Goal: Information Seeking & Learning: Learn about a topic

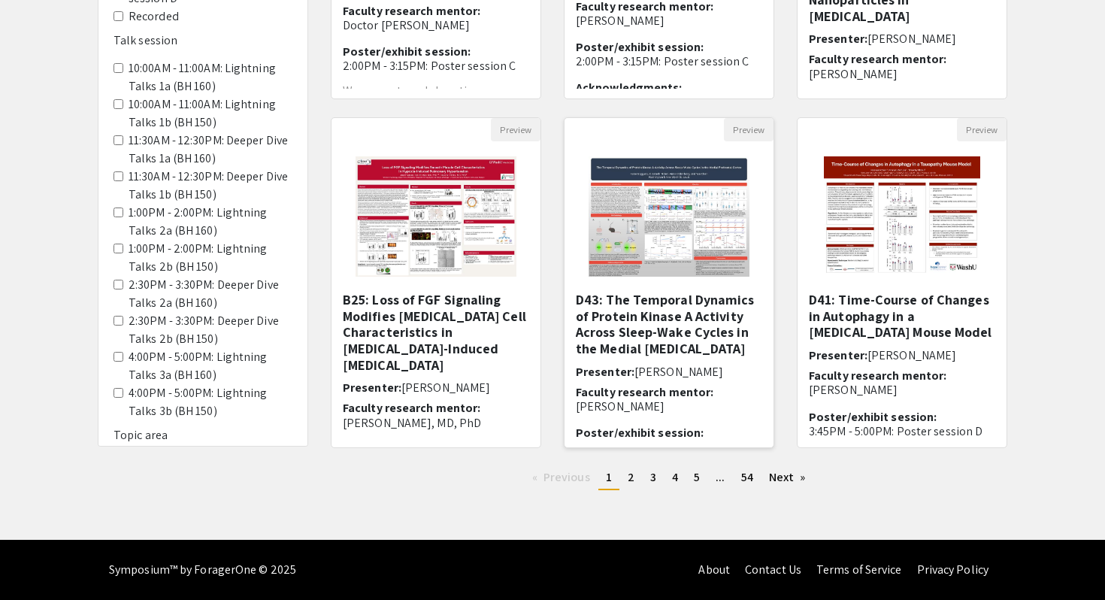
scroll to position [395, 0]
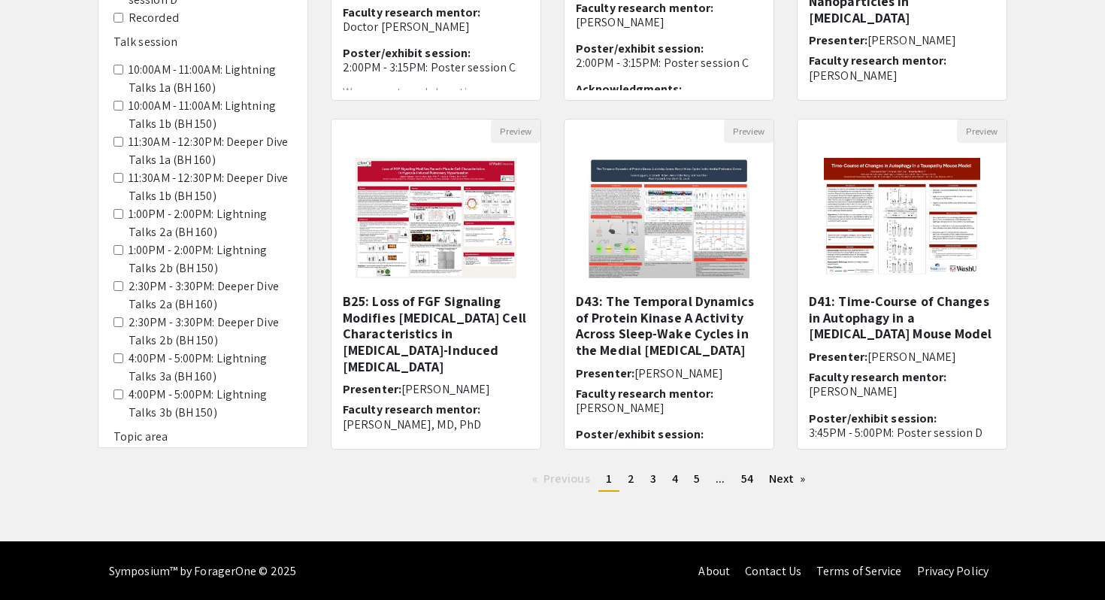
click at [785, 153] on div "Preview D41: Time-Course of Changes in Autophagy in a [MEDICAL_DATA] Mouse Mode…" at bounding box center [901, 293] width 233 height 349
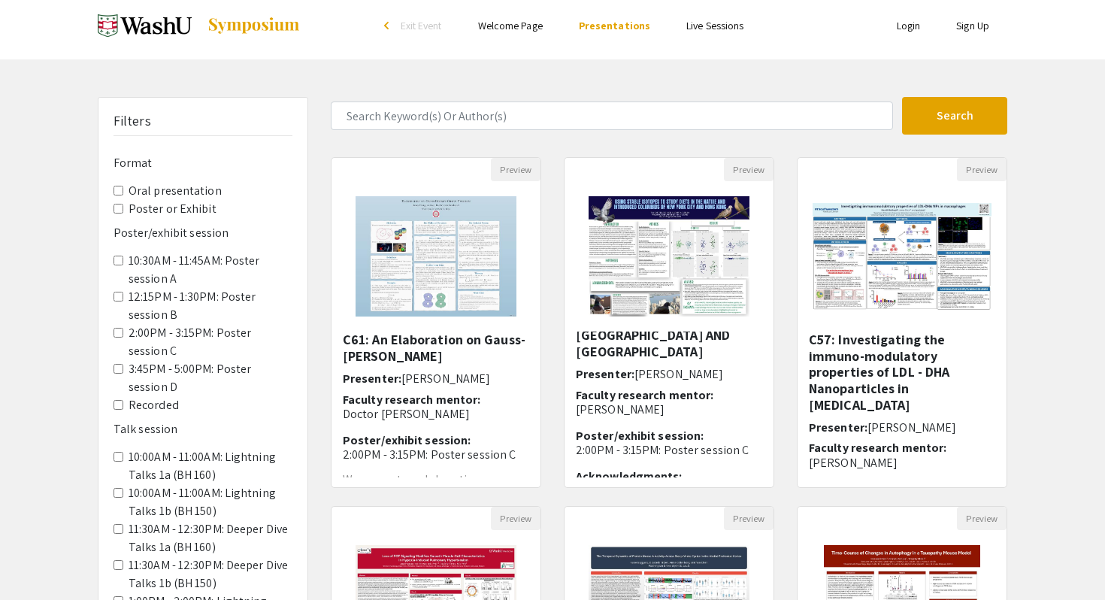
scroll to position [0, 0]
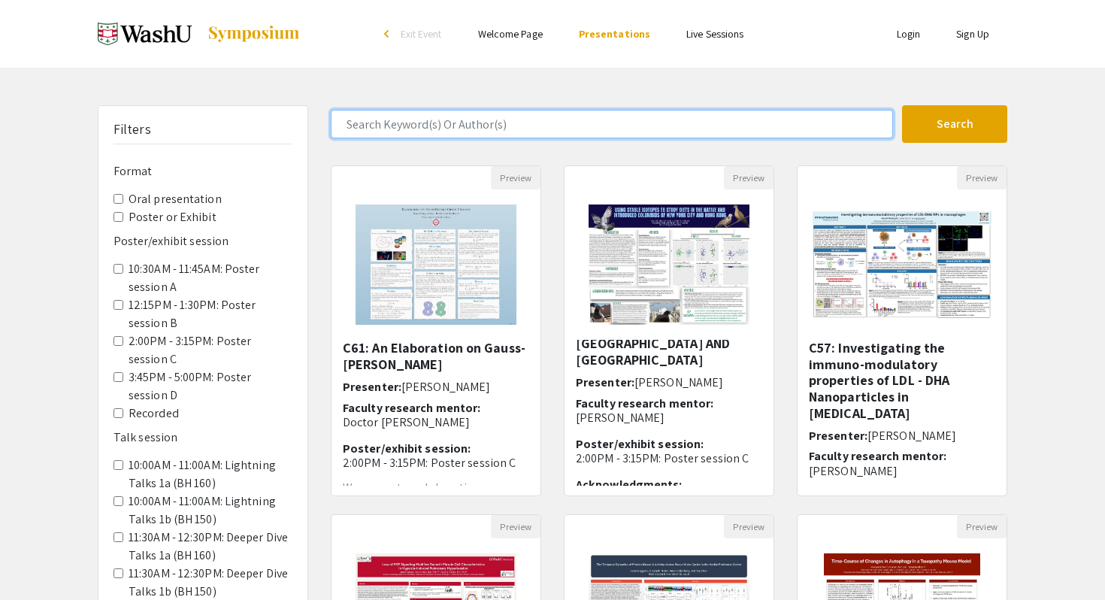
click at [672, 130] on input "Search Keyword(s) Or Author(s)" at bounding box center [612, 124] width 562 height 29
type input "x"
type input "[PERSON_NAME]"
click at [902, 105] on button "Search" at bounding box center [954, 124] width 105 height 38
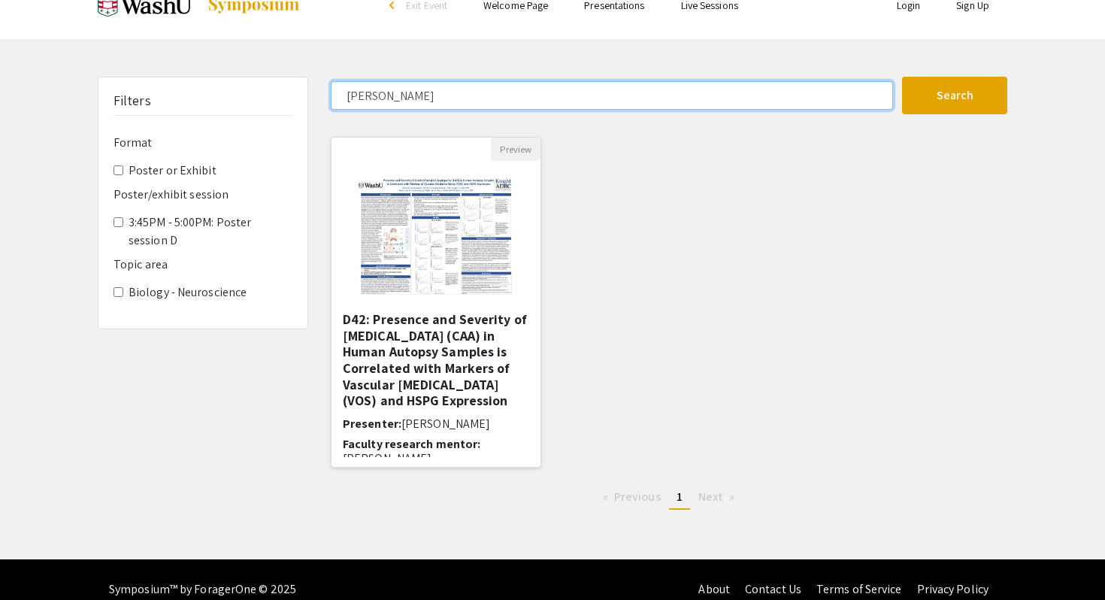
scroll to position [29, 0]
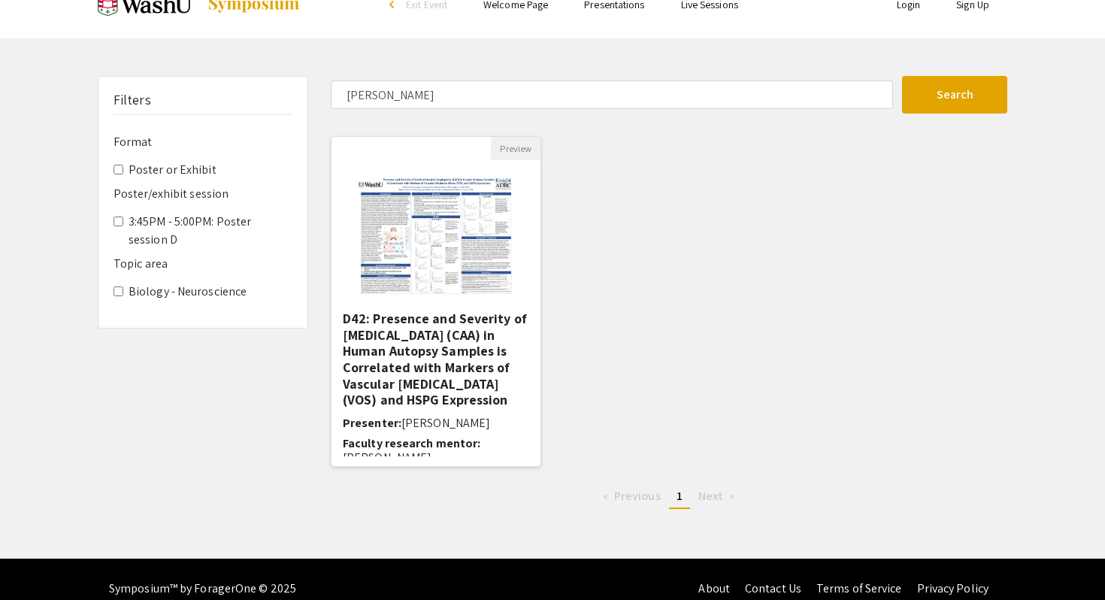
click at [454, 336] on h5 "D42: Presence and Severity of [MEDICAL_DATA] (CAA) in Human Autopsy Samples is …" at bounding box center [436, 359] width 186 height 98
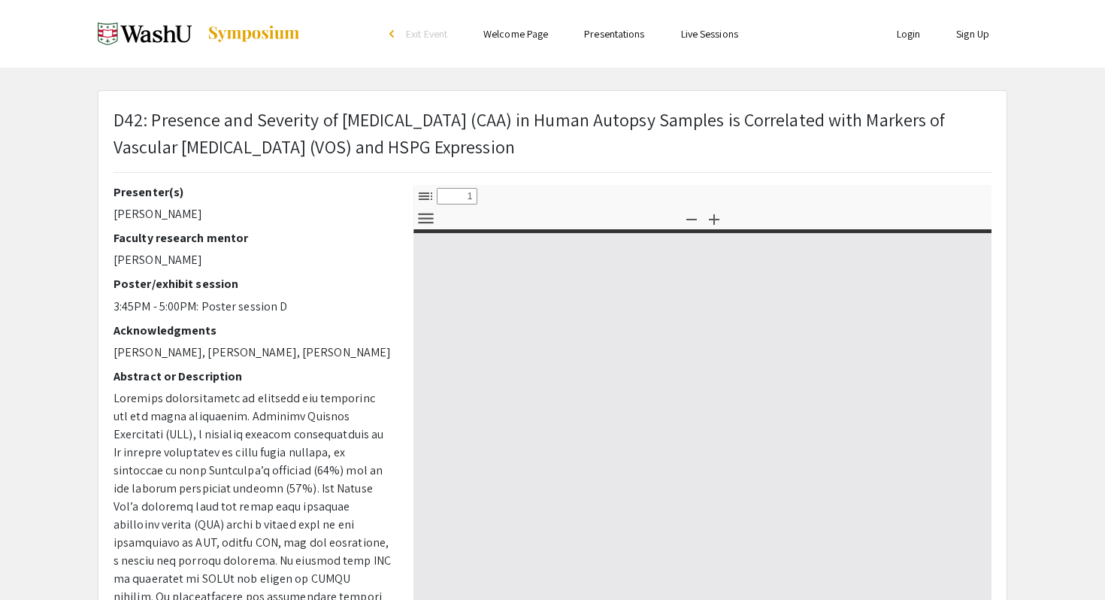
select select "custom"
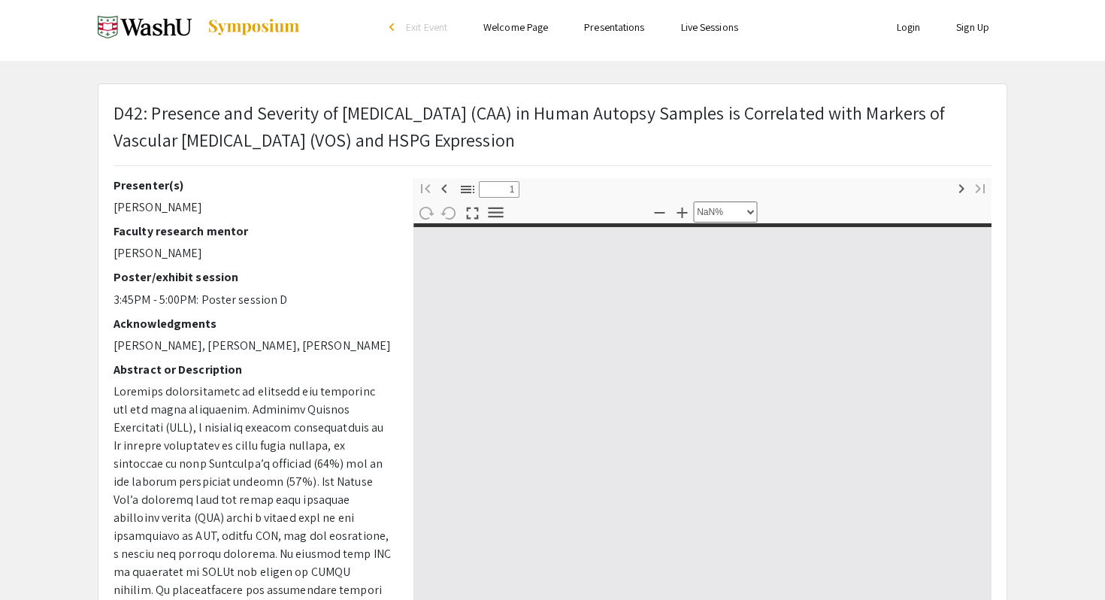
type input "0"
select select "custom"
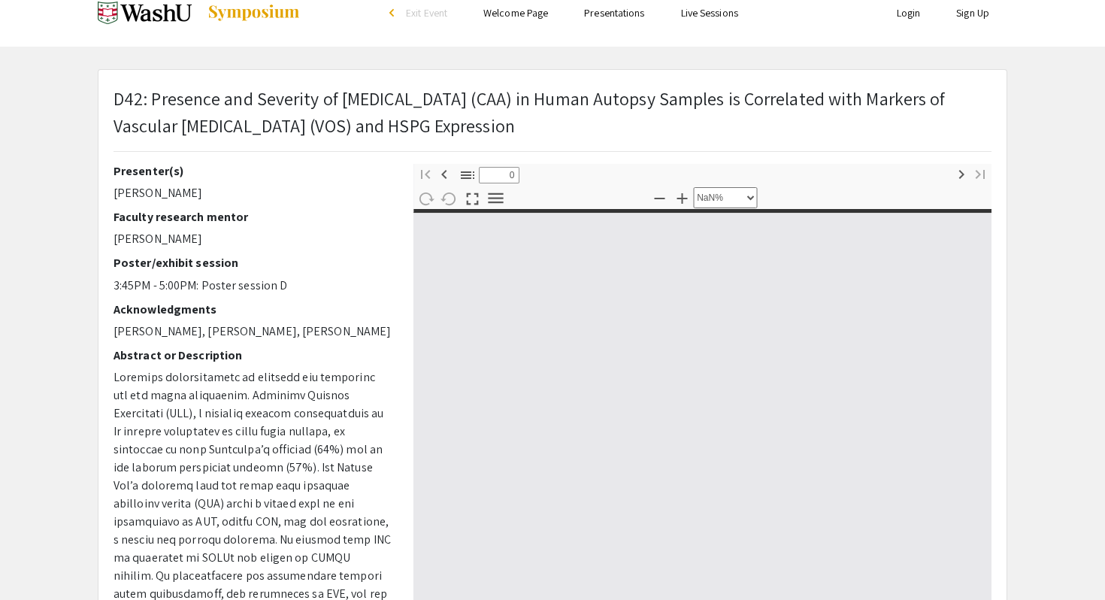
scroll to position [42, 0]
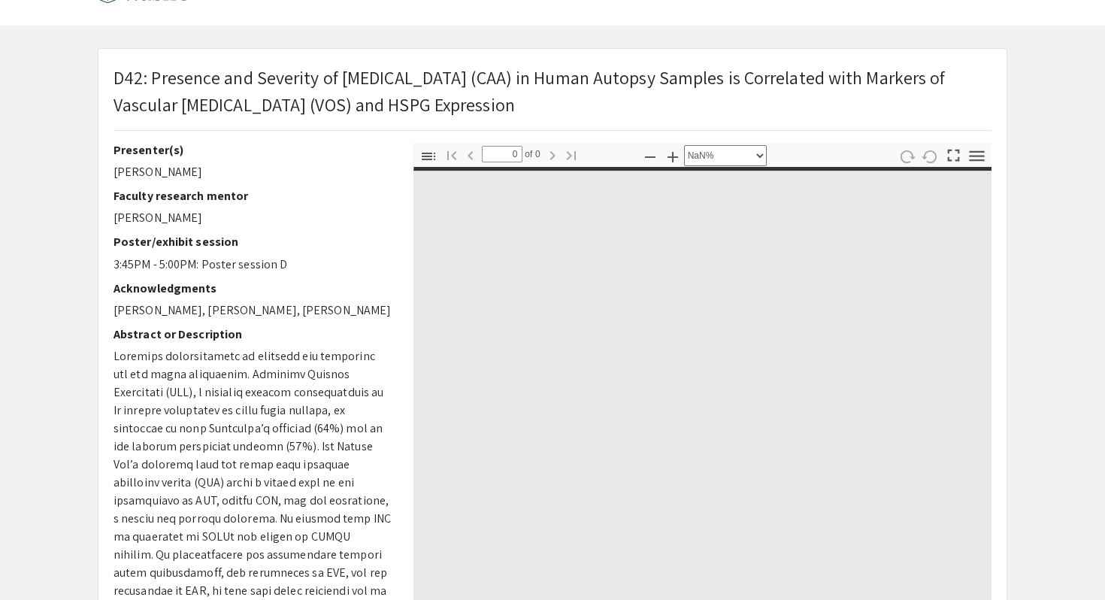
type input "1"
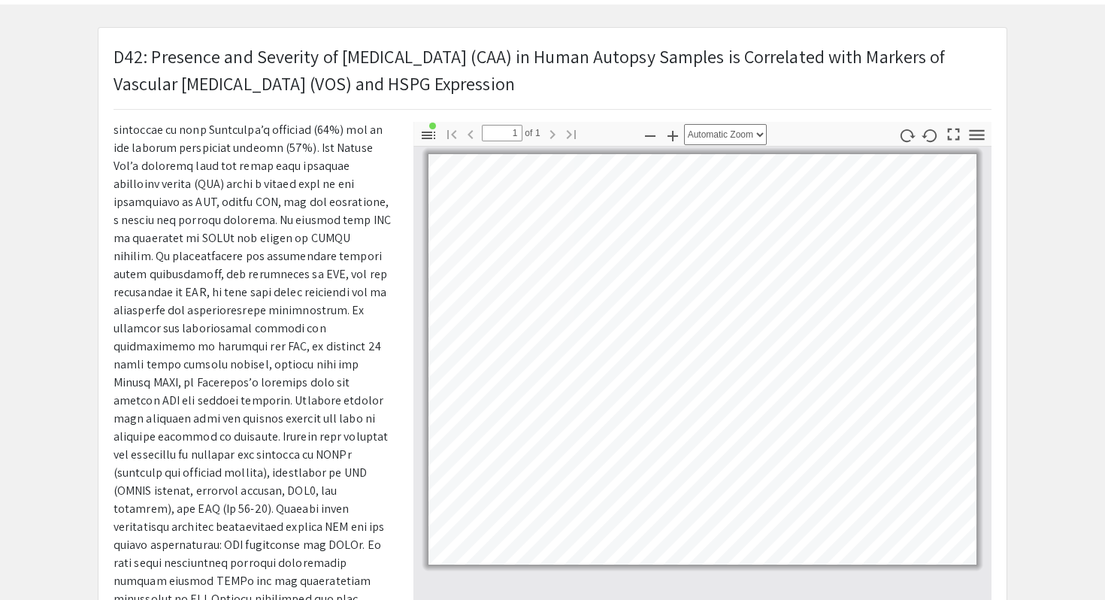
scroll to position [322, 0]
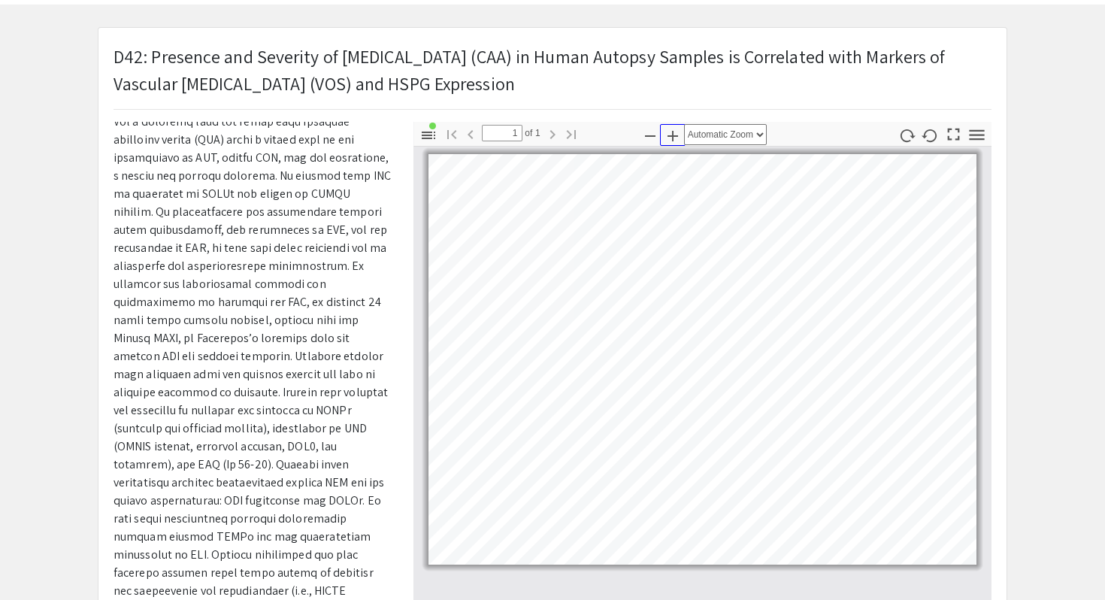
click at [672, 141] on icon "button" at bounding box center [673, 136] width 18 height 18
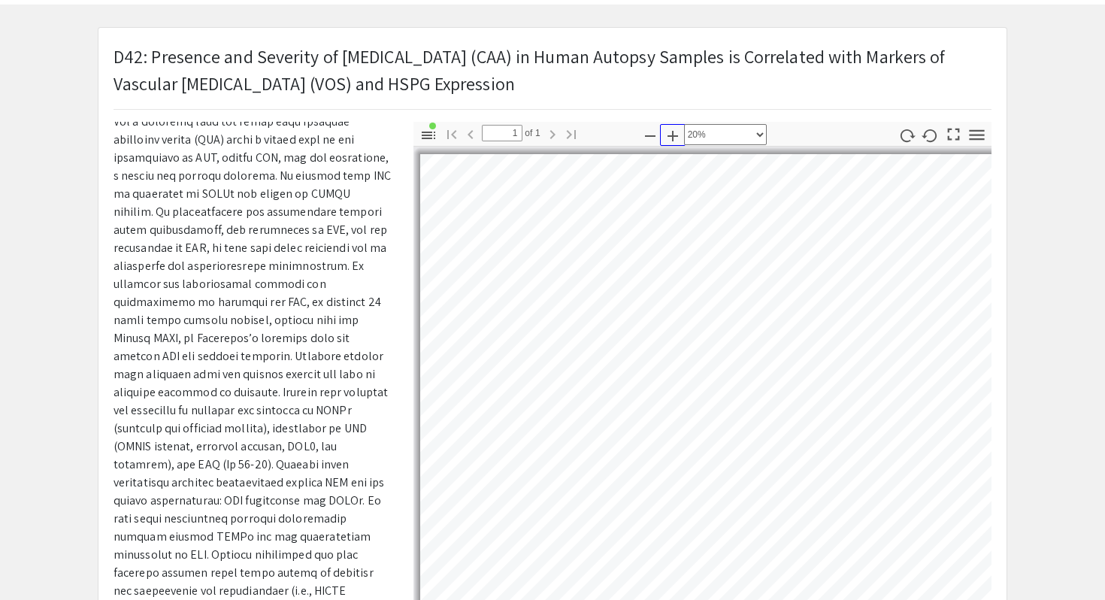
click at [672, 141] on icon "button" at bounding box center [673, 136] width 18 height 18
select select "custom"
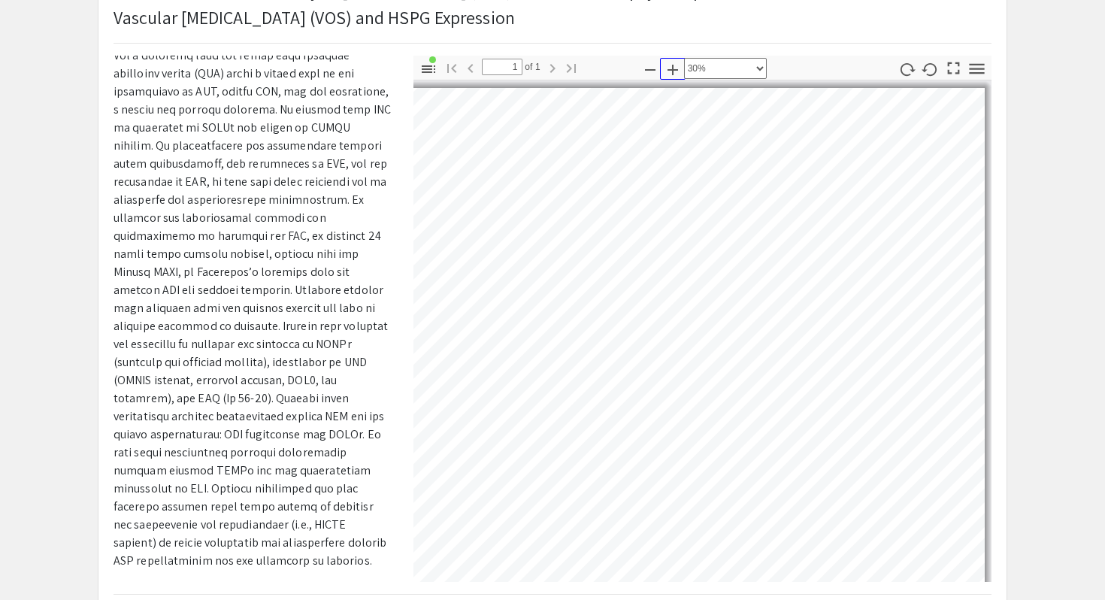
scroll to position [0, 0]
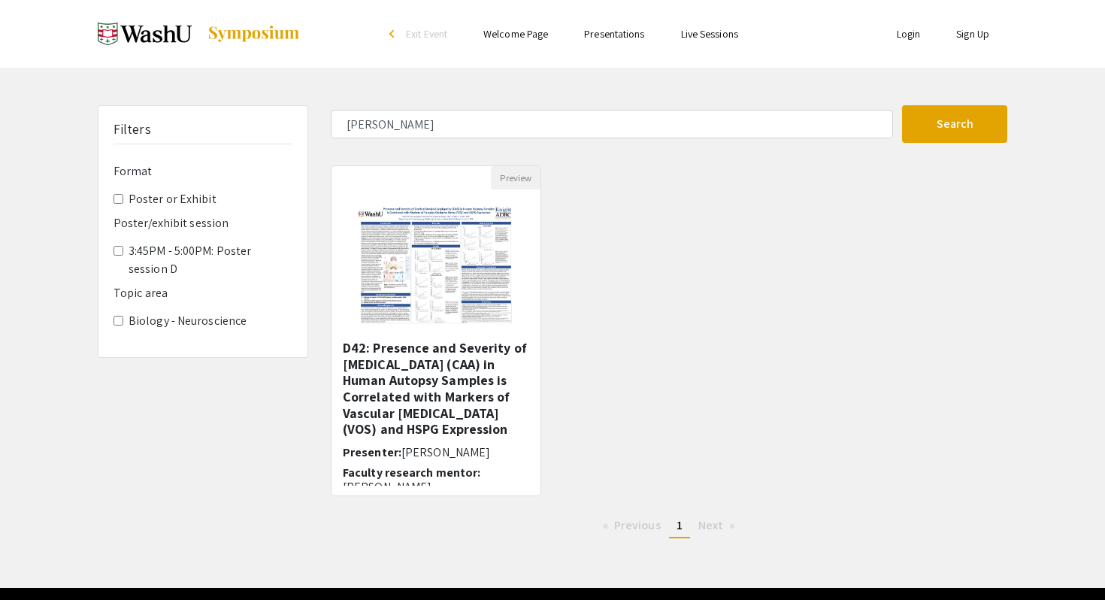
scroll to position [29, 0]
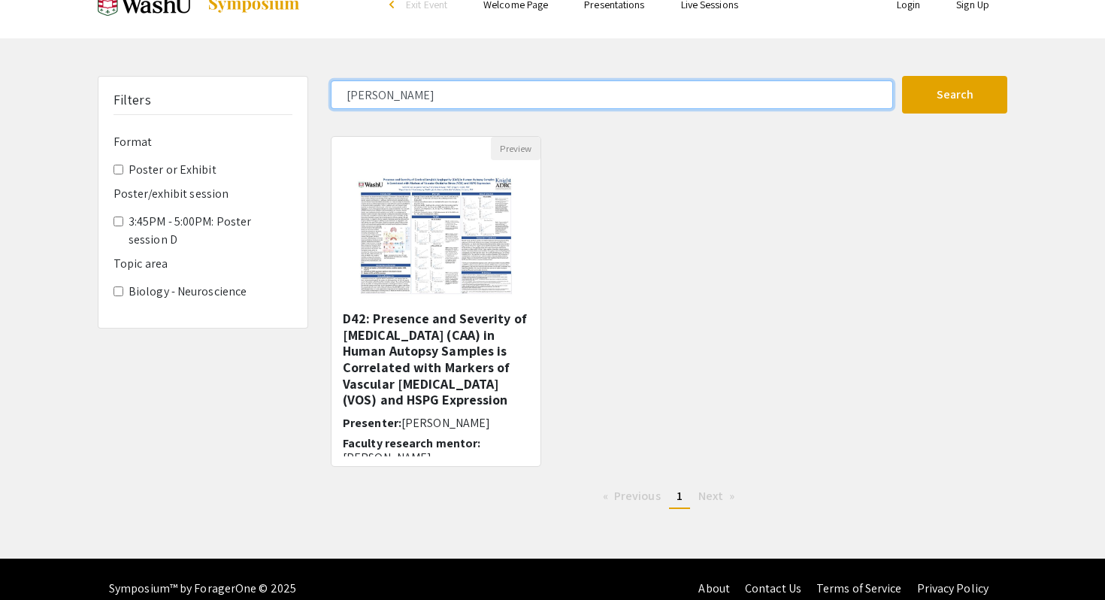
click at [410, 83] on input "[PERSON_NAME]" at bounding box center [612, 94] width 562 height 29
type input "manova"
click at [902, 76] on button "Search" at bounding box center [954, 95] width 105 height 38
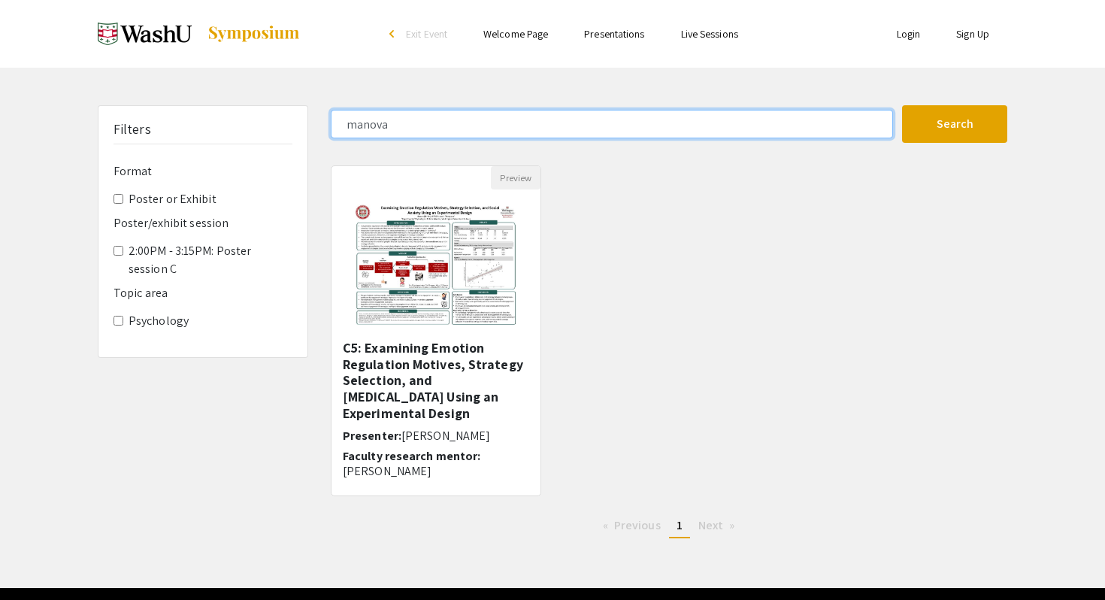
click at [558, 112] on input "manova" at bounding box center [612, 124] width 562 height 29
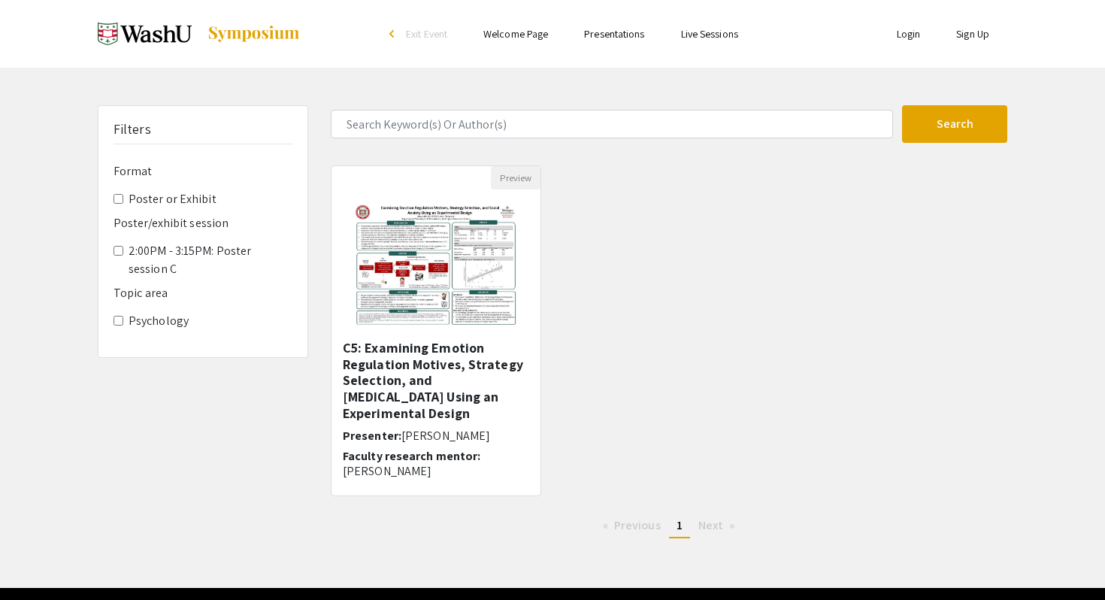
click at [612, 29] on link "Presentations" at bounding box center [614, 34] width 60 height 14
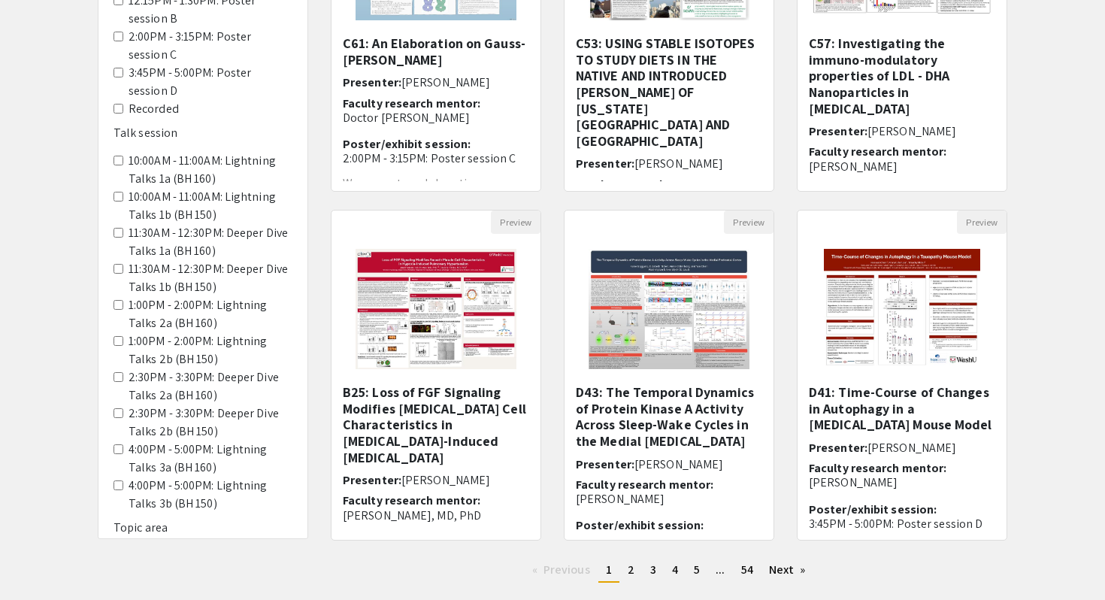
scroll to position [306, 0]
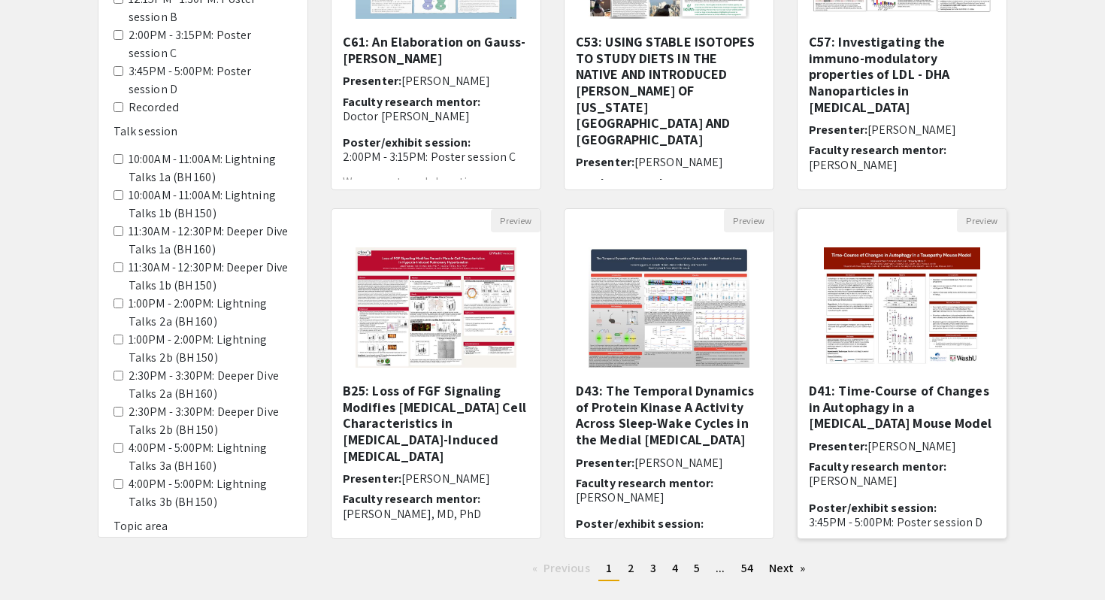
click at [924, 390] on h5 "D41: Time-Course of Changes in Autophagy in a [MEDICAL_DATA] Mouse Model" at bounding box center [902, 407] width 186 height 49
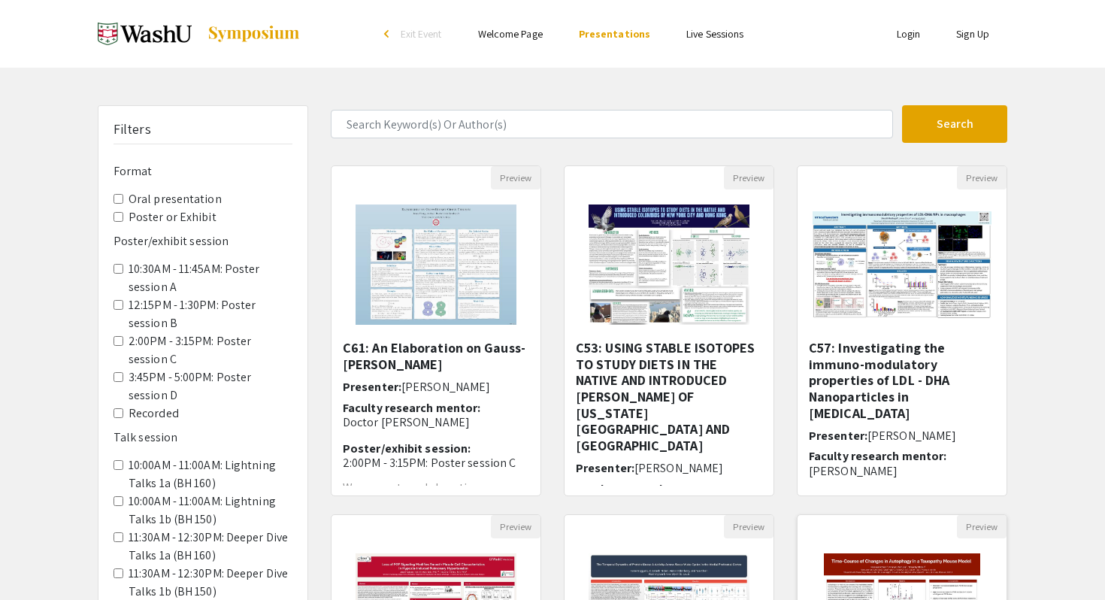
select select "custom"
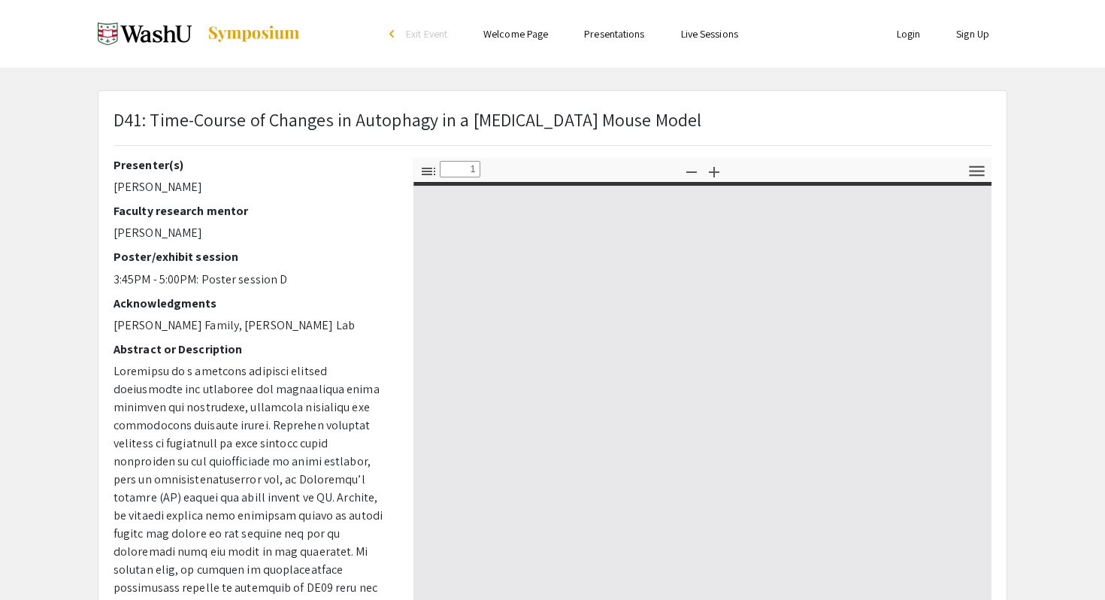
type input "0"
select select "custom"
type input "1"
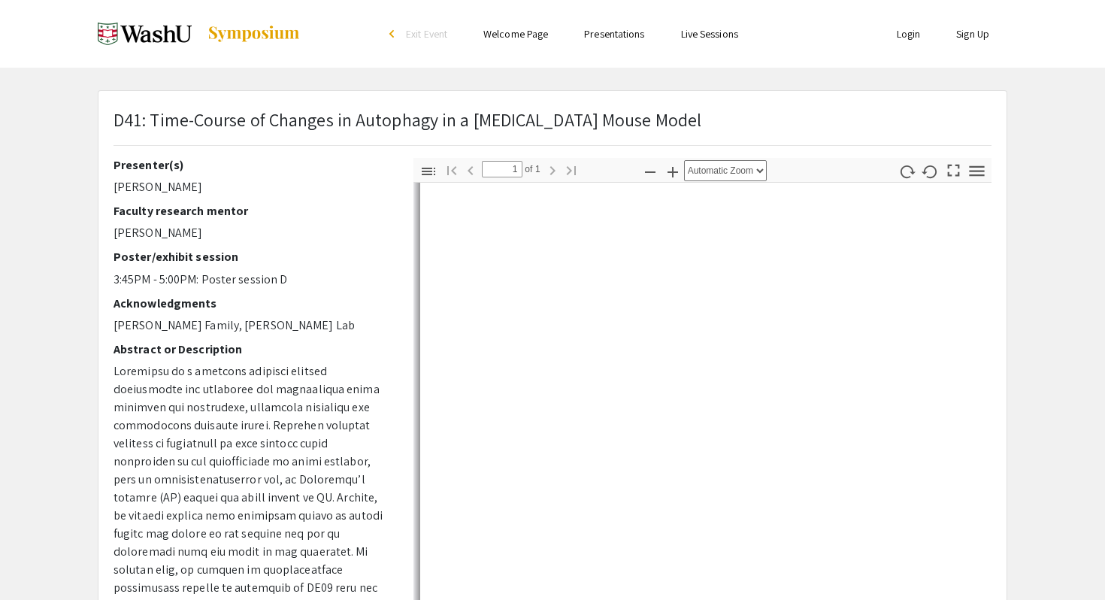
select select "auto"
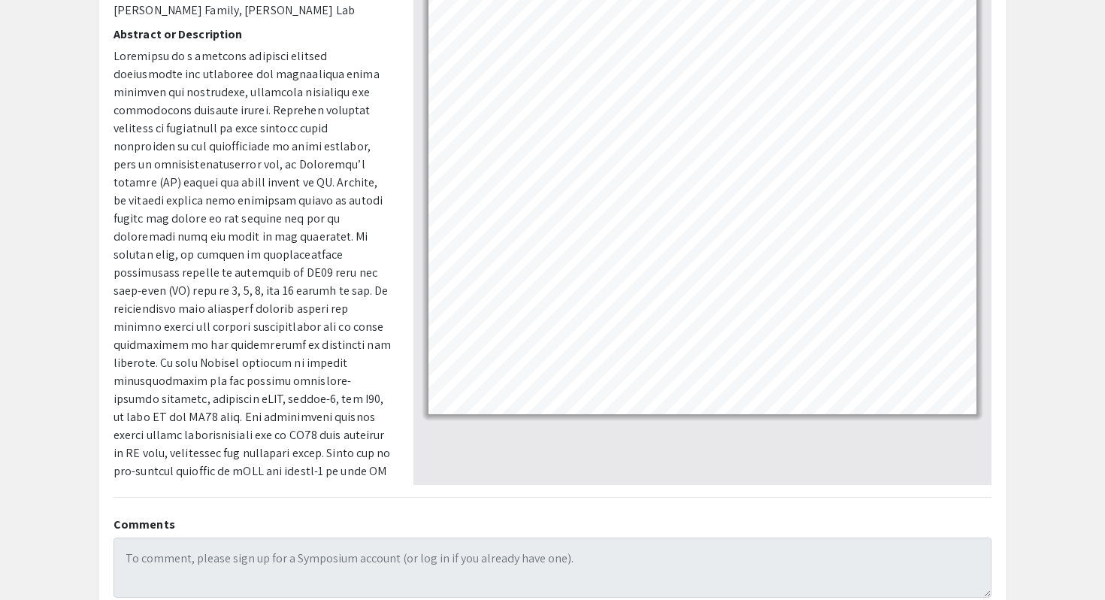
scroll to position [216, 0]
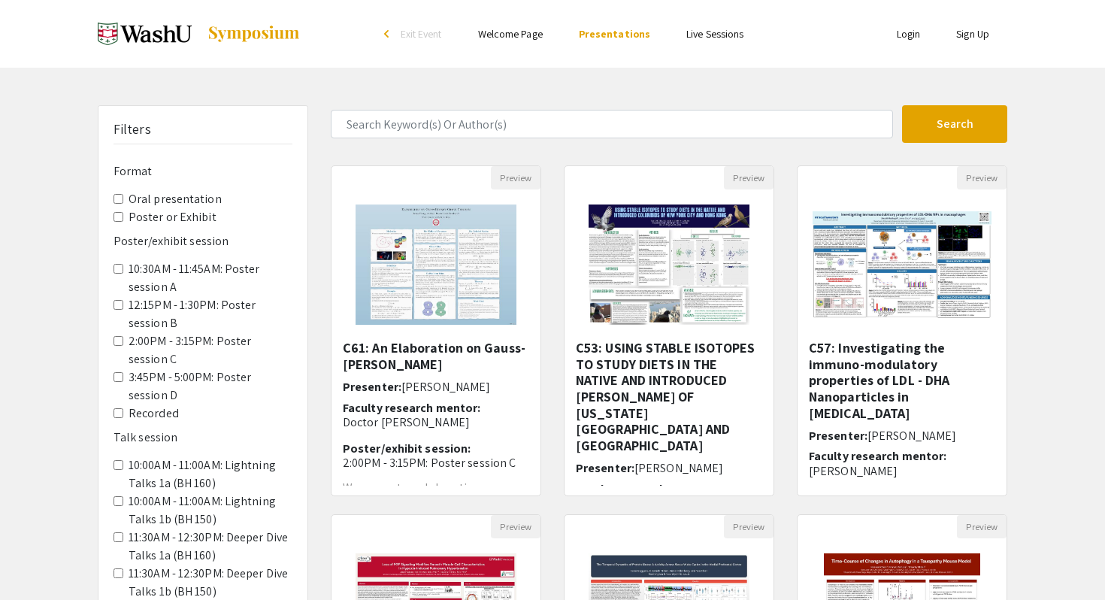
click at [392, 32] on div "arrow_back_ios" at bounding box center [388, 33] width 9 height 9
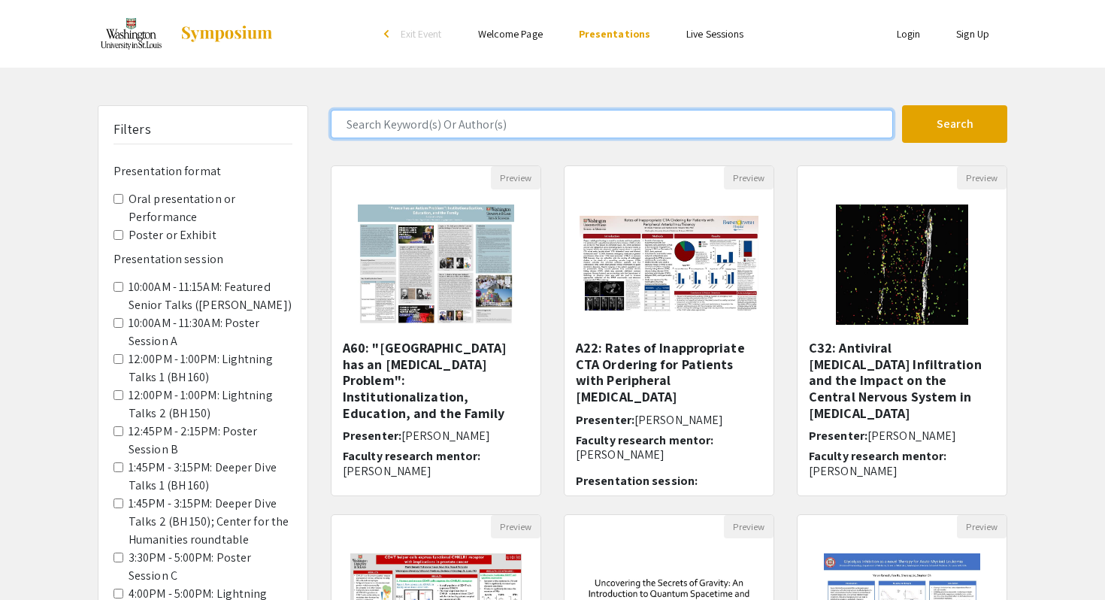
click at [504, 117] on input "Search Keyword(s) Or Author(s)" at bounding box center [612, 124] width 562 height 29
type input "[PERSON_NAME]"
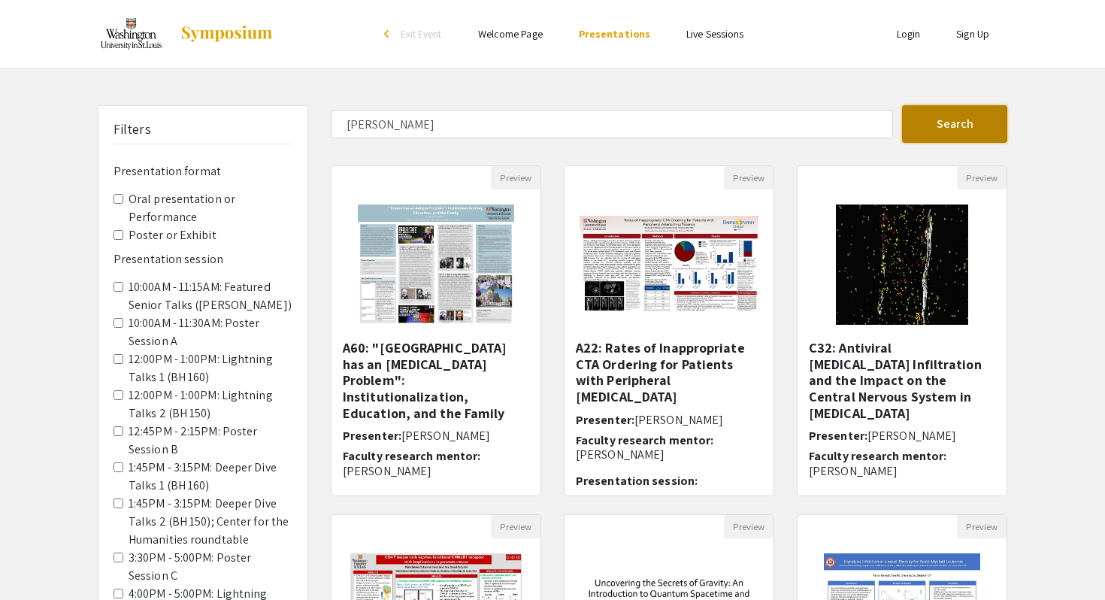
click at [925, 117] on button "Search" at bounding box center [954, 124] width 105 height 38
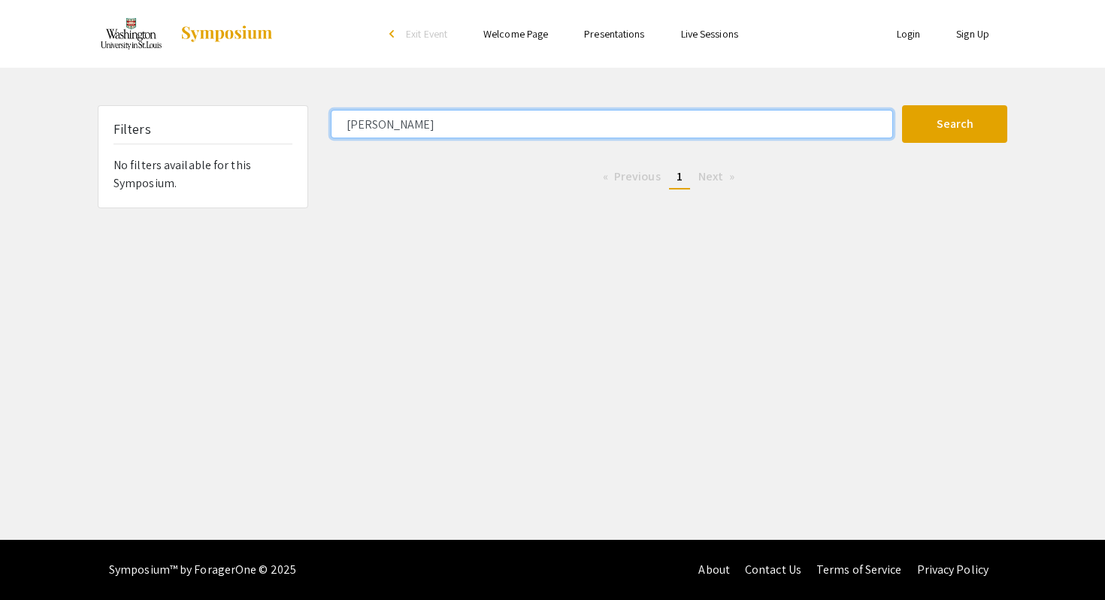
click at [681, 135] on input "[PERSON_NAME]" at bounding box center [612, 124] width 562 height 29
click at [681, 135] on input "Search Keyword(s) Or Author(s)" at bounding box center [612, 124] width 562 height 29
click at [553, 120] on input "Search Keyword(s) Or Author(s)" at bounding box center [612, 124] width 562 height 29
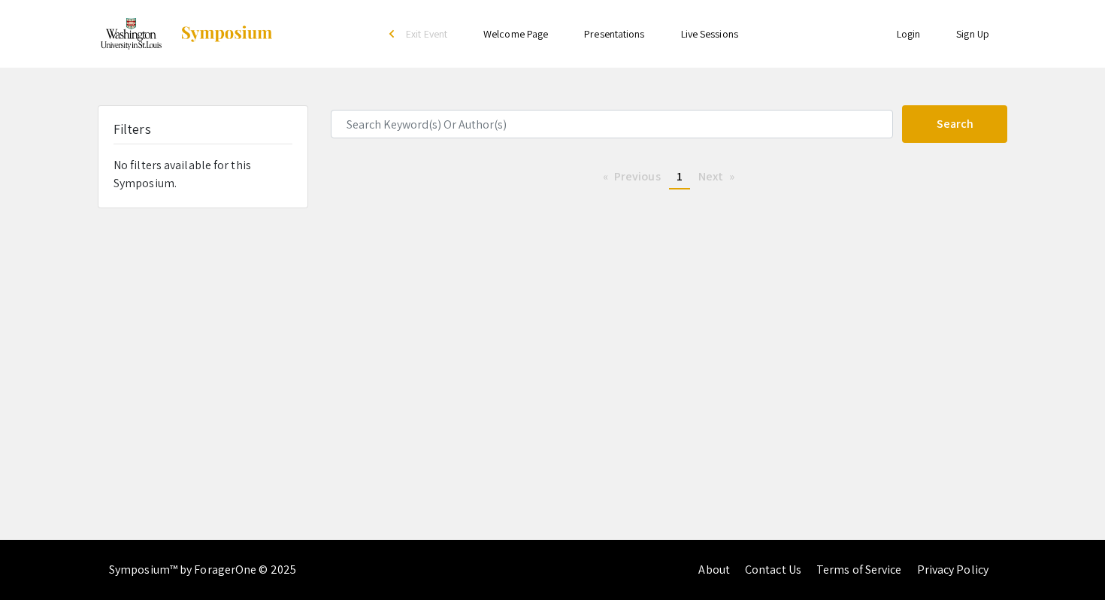
click at [565, 165] on div "Search 0 Results found Previous page 1 / 1 You're on page 1 Next page" at bounding box center [668, 156] width 699 height 103
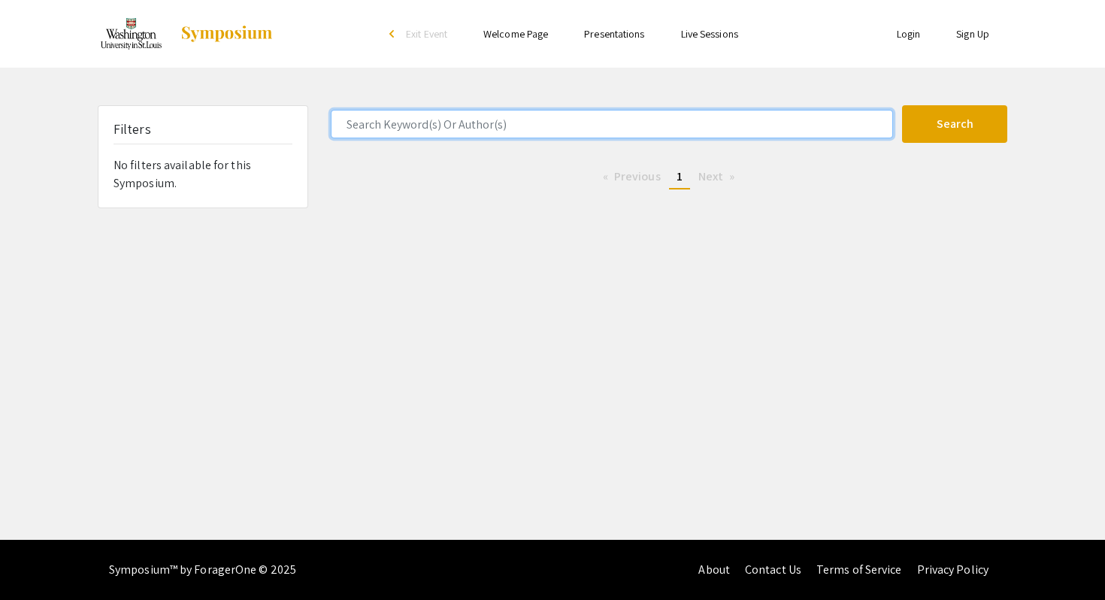
click at [583, 130] on input "Search Keyword(s) Or Author(s)" at bounding box center [612, 124] width 562 height 29
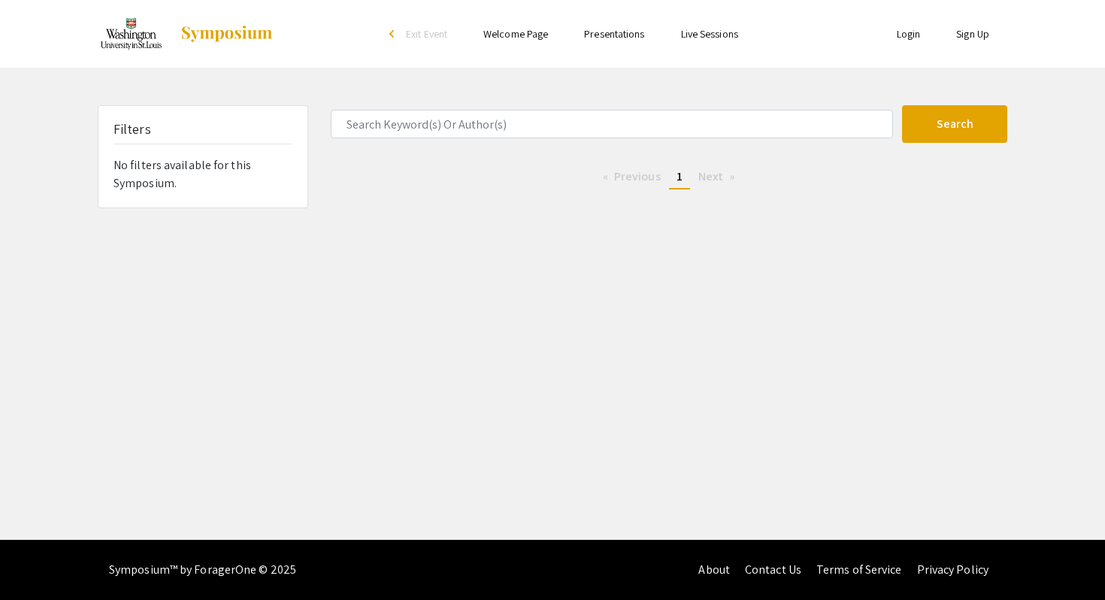
click at [580, 156] on div "Search 0 Results found Previous page 1 / 1 You're on page 1 Next page" at bounding box center [668, 156] width 699 height 103
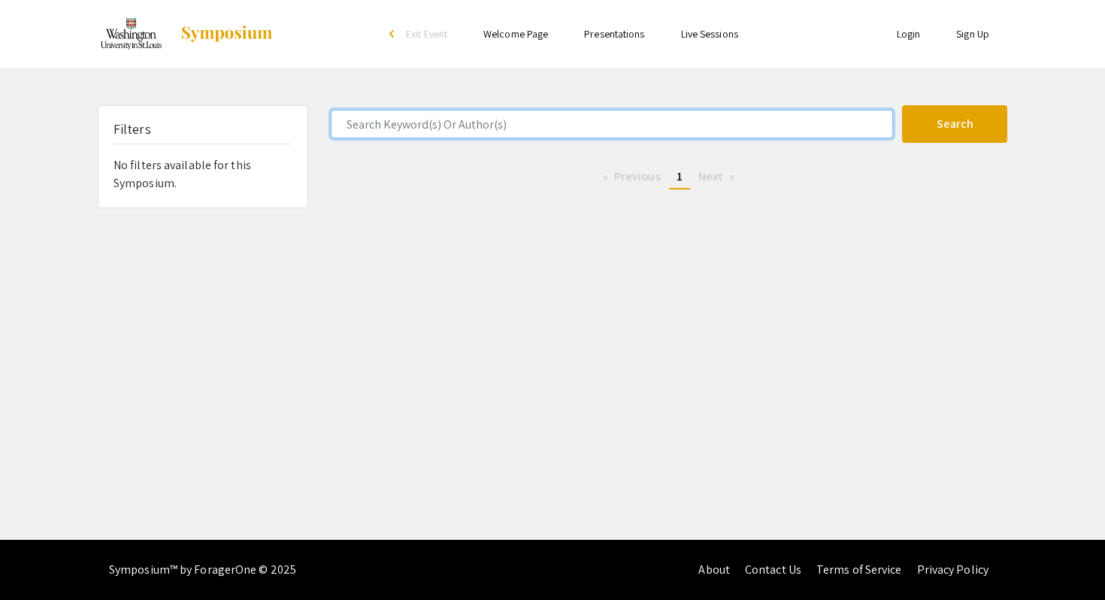
click at [590, 126] on input "Search Keyword(s) Or Author(s)" at bounding box center [612, 124] width 562 height 29
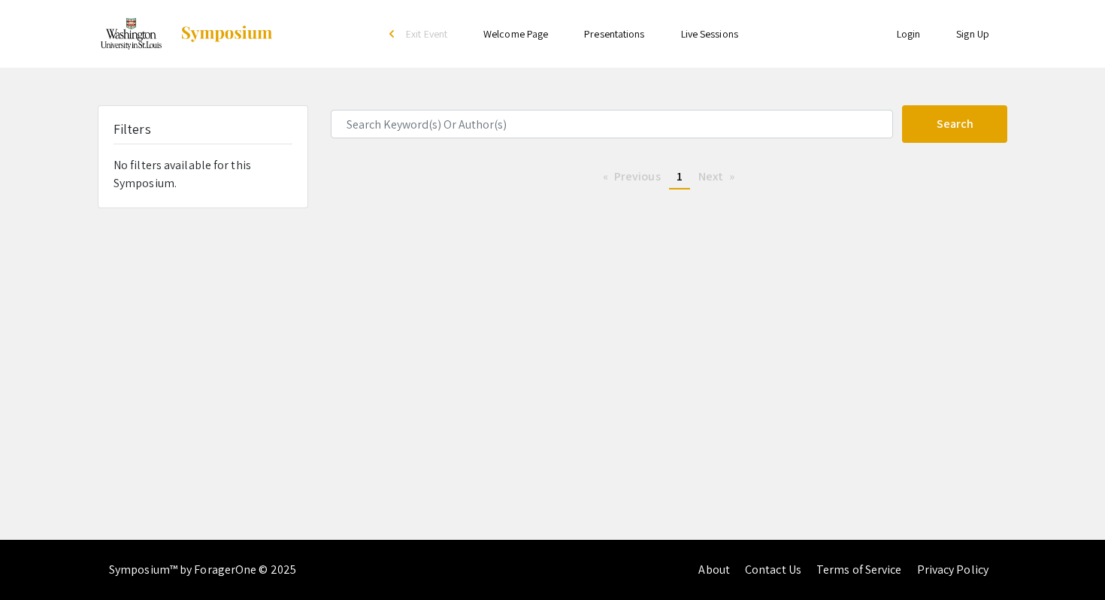
click at [596, 108] on form "Search" at bounding box center [668, 124] width 699 height 38
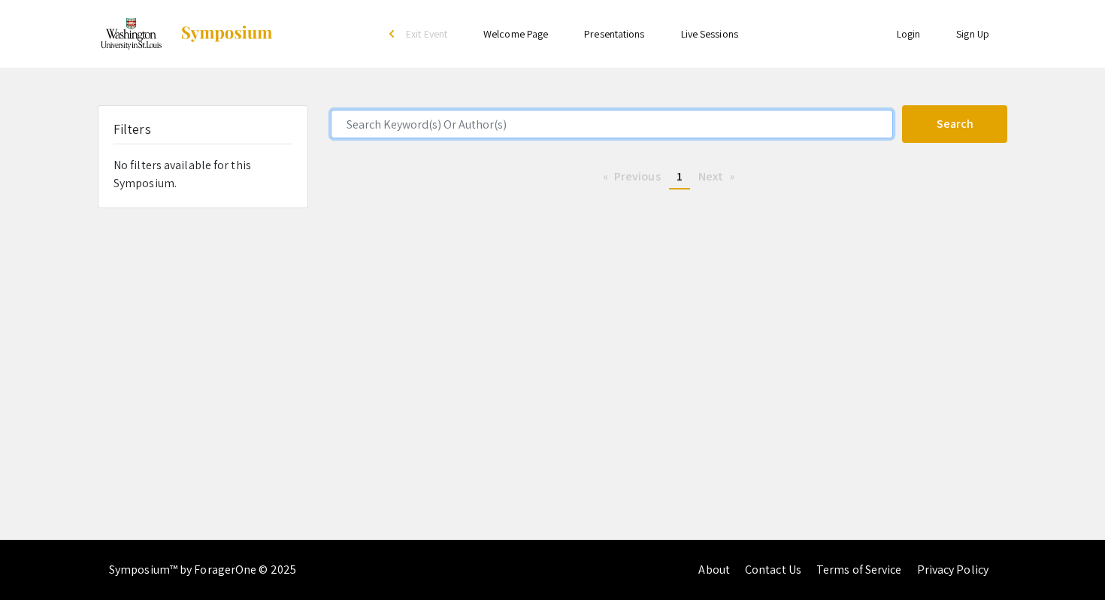
click at [599, 121] on input "Search Keyword(s) Or Author(s)" at bounding box center [612, 124] width 562 height 29
type input "sarah cao"
click at [902, 105] on button "Search" at bounding box center [954, 124] width 105 height 38
